Goal: Transaction & Acquisition: Register for event/course

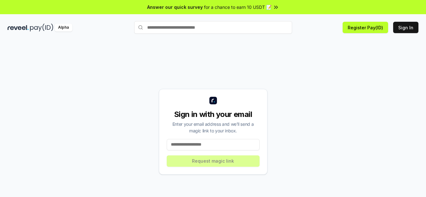
click at [388, 64] on div "Sign in with your email Enter your email address and we’ll send a magic link to…" at bounding box center [213, 131] width 411 height 167
click at [370, 27] on button "Register Pay(ID)" at bounding box center [364, 27] width 45 height 11
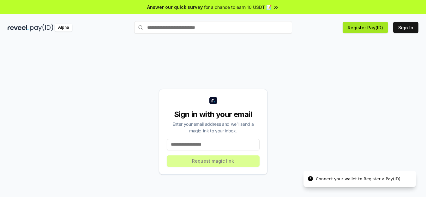
click at [362, 29] on button "Register Pay(ID)" at bounding box center [364, 27] width 45 height 11
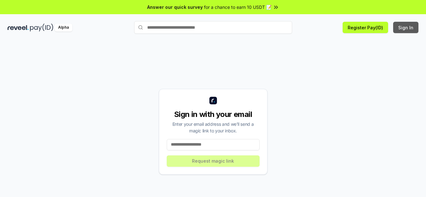
click at [401, 30] on button "Sign In" at bounding box center [405, 27] width 25 height 11
click at [355, 27] on button "Register Pay(ID)" at bounding box center [364, 27] width 45 height 11
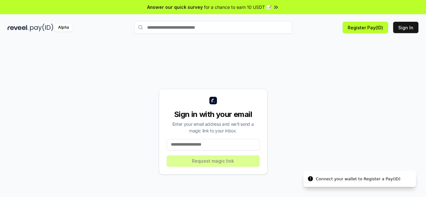
click at [324, 176] on div "Connect your wallet to Register a Pay(ID)" at bounding box center [358, 179] width 85 height 6
click at [312, 180] on icon "Notifications alt+T" at bounding box center [310, 178] width 5 height 5
click at [311, 179] on icon "Notifications alt+T" at bounding box center [310, 178] width 5 height 5
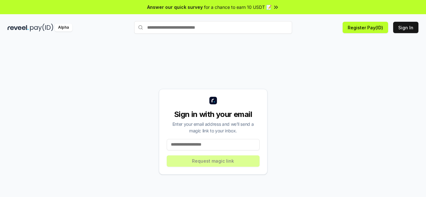
click at [229, 146] on input at bounding box center [213, 144] width 93 height 11
click at [230, 145] on input "*****" at bounding box center [213, 144] width 93 height 11
type input "*"
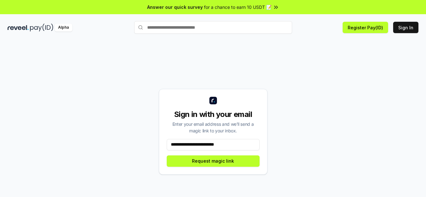
type input "**********"
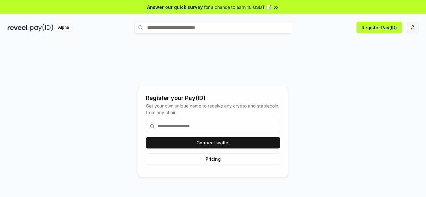
click at [406, 29] on html "Answer our quick survey for a chance to earn 10 USDT 📝 Alpha Register Pay(ID) R…" at bounding box center [213, 98] width 426 height 197
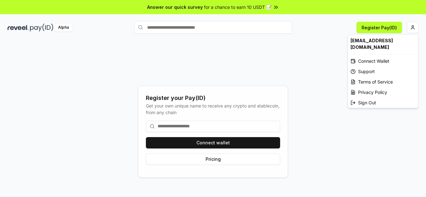
click at [298, 74] on html "Answer our quick survey for a chance to earn 10 USDT 📝 Alpha Register Pay(ID) R…" at bounding box center [213, 98] width 426 height 197
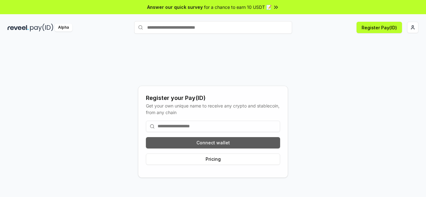
click at [231, 145] on button "Connect wallet" at bounding box center [213, 142] width 134 height 11
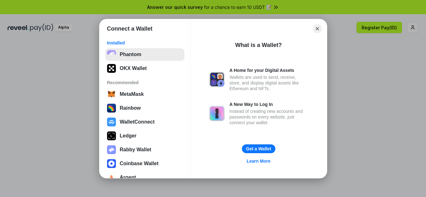
click at [128, 53] on button "Phantom" at bounding box center [144, 54] width 79 height 13
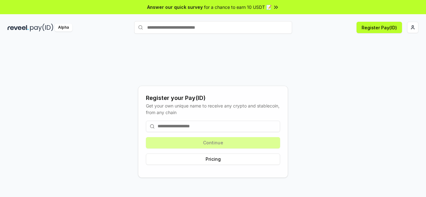
click at [218, 144] on div "Continue Pricing" at bounding box center [213, 143] width 134 height 54
click at [239, 162] on button "Pricing" at bounding box center [213, 159] width 134 height 11
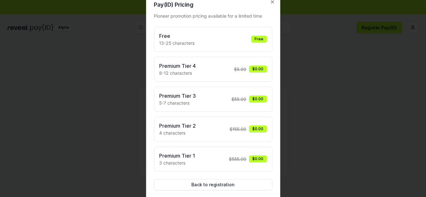
click at [217, 38] on div "Free 13-25 characters Free" at bounding box center [213, 39] width 108 height 14
click at [65, 74] on div at bounding box center [213, 98] width 426 height 197
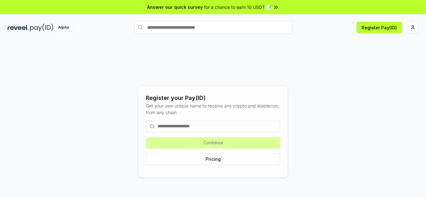
click at [211, 144] on div "Continue Pricing" at bounding box center [213, 143] width 134 height 54
click at [201, 125] on input at bounding box center [213, 126] width 134 height 11
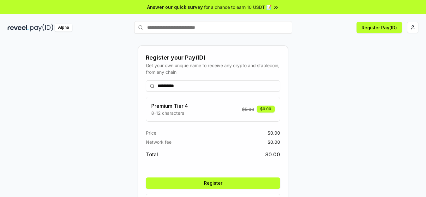
type input "**********"
click at [192, 183] on button "Register" at bounding box center [213, 183] width 134 height 11
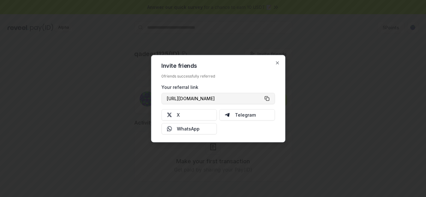
click at [269, 99] on button "[URL][DOMAIN_NAME]" at bounding box center [217, 98] width 113 height 11
click at [277, 64] on icon "button" at bounding box center [277, 62] width 5 height 5
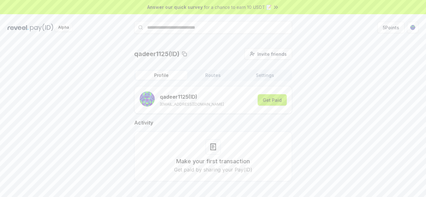
click at [271, 100] on button "Get Paid" at bounding box center [272, 99] width 29 height 11
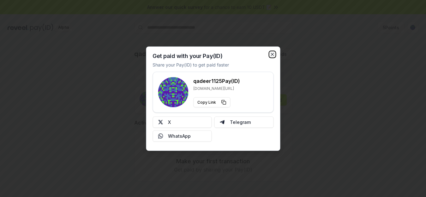
click at [273, 54] on icon "button" at bounding box center [272, 54] width 5 height 5
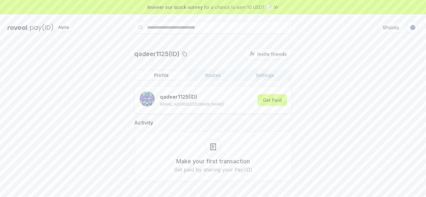
scroll to position [18, 0]
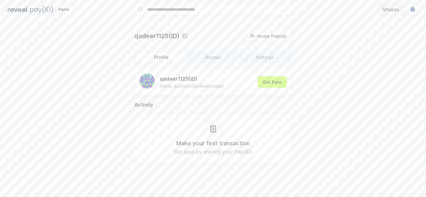
click at [387, 9] on button "5 Points" at bounding box center [390, 9] width 27 height 11
